Goal: Check status: Check status

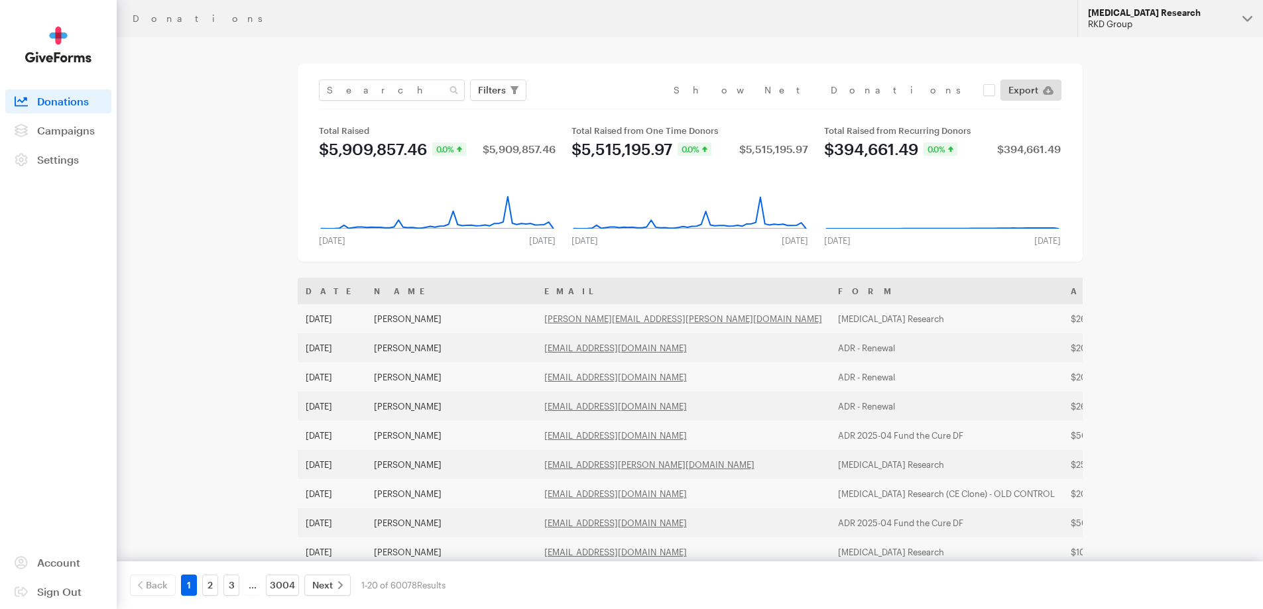
click at [1223, 11] on div "[MEDICAL_DATA] Research" at bounding box center [1160, 12] width 144 height 11
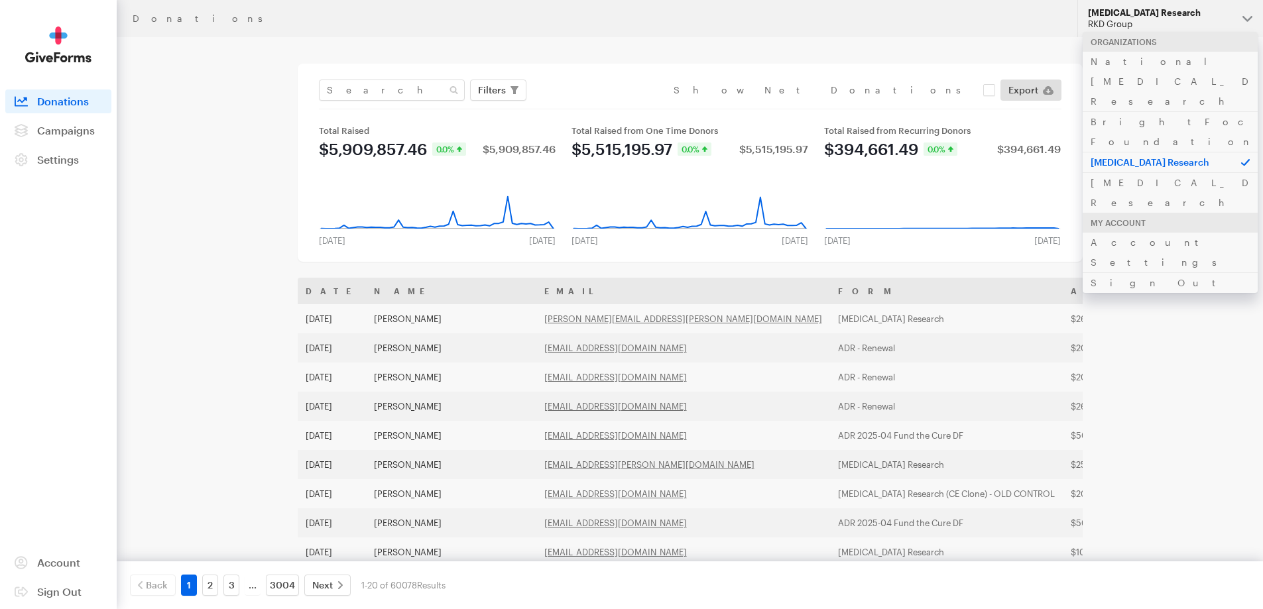
click at [1175, 308] on div "Donations Updates Support Alzheimer's Disease Research RKD Group Organizations …" at bounding box center [631, 481] width 1263 height 963
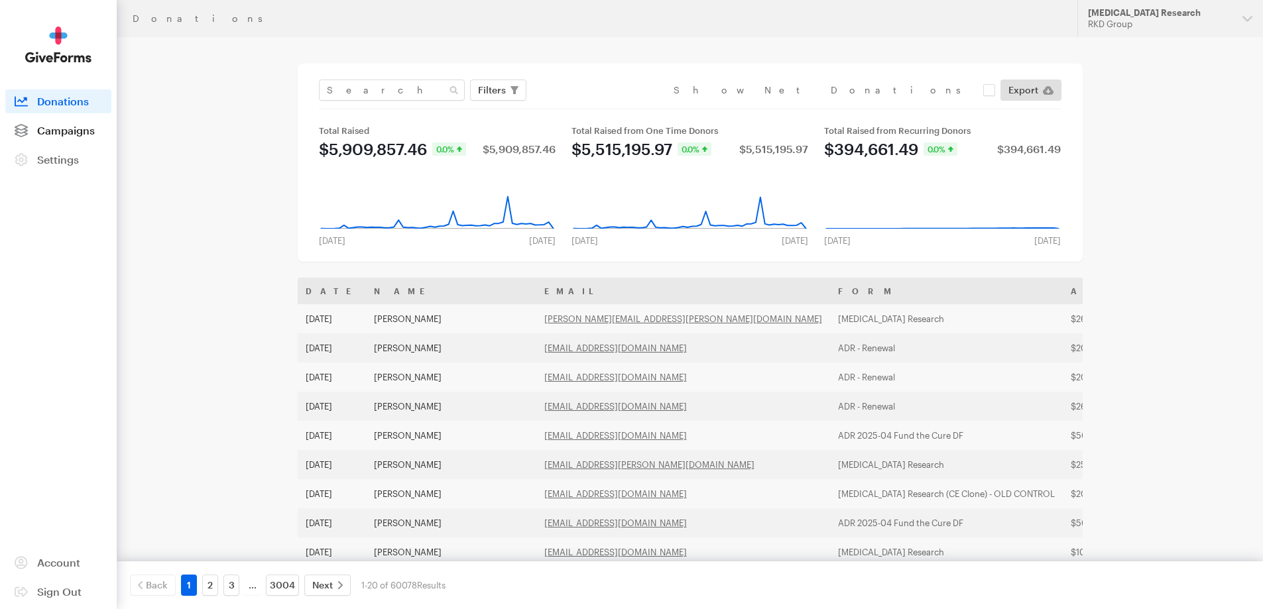
click at [54, 131] on span "Campaigns" at bounding box center [66, 130] width 58 height 13
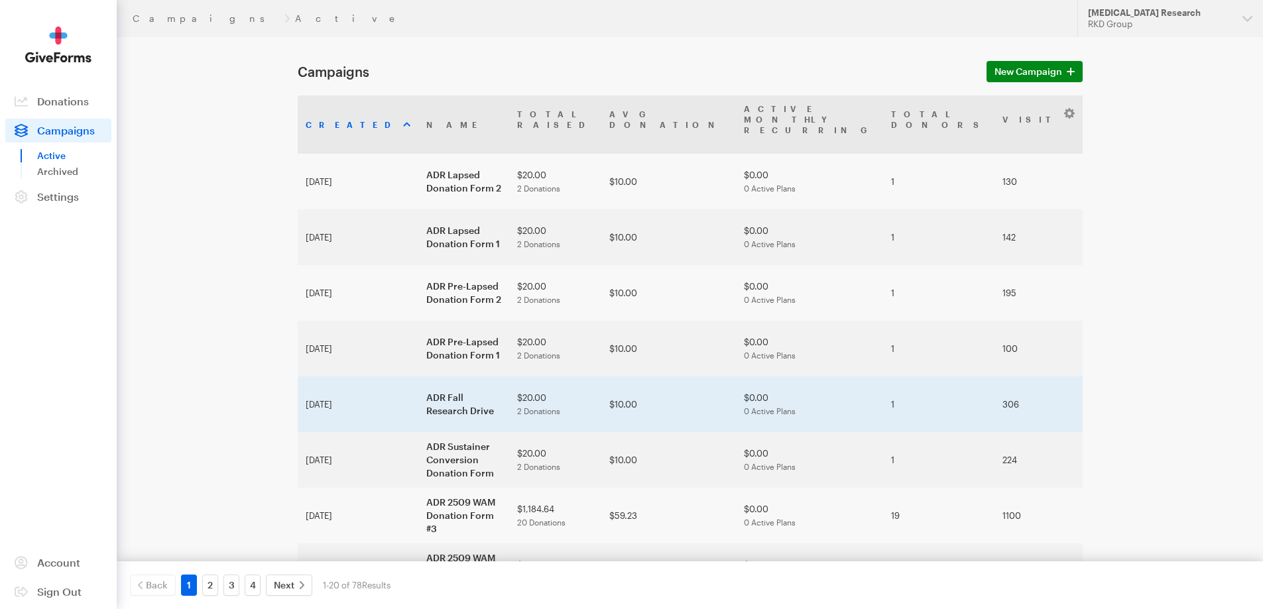
click at [423, 377] on td "ADR Fall Research Drive" at bounding box center [463, 405] width 91 height 56
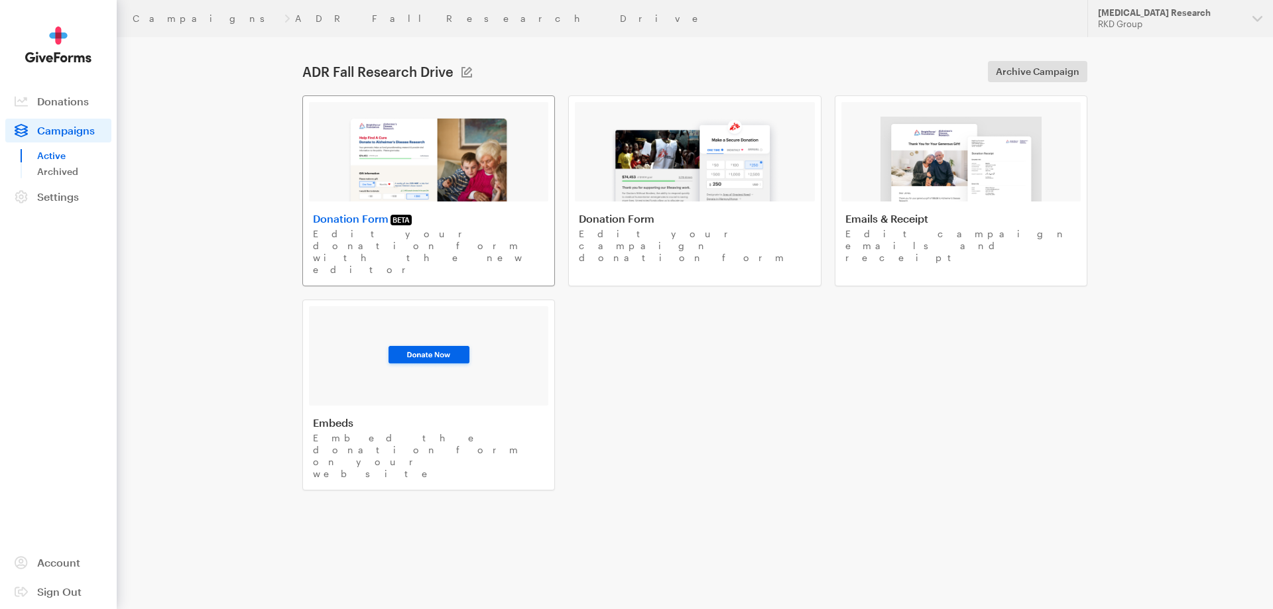
click at [471, 178] on img at bounding box center [428, 159] width 162 height 85
